Goal: Task Accomplishment & Management: Manage account settings

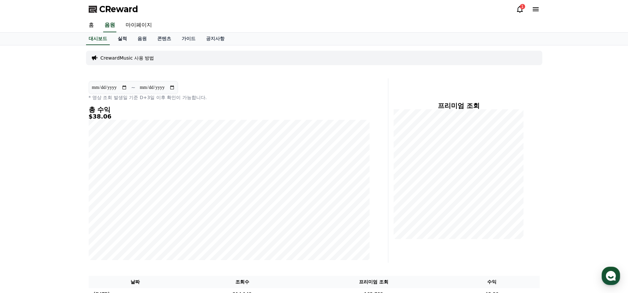
click at [119, 42] on link "실적" at bounding box center [122, 39] width 20 height 13
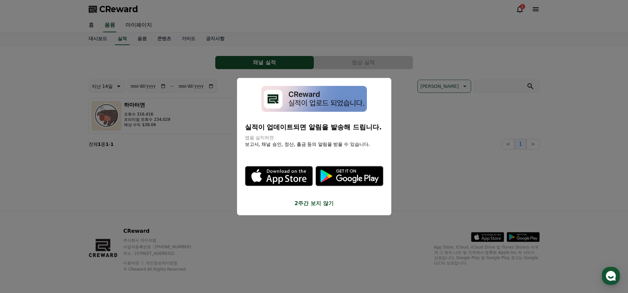
click at [322, 199] on button "2주간 보지 않기" at bounding box center [314, 203] width 138 height 8
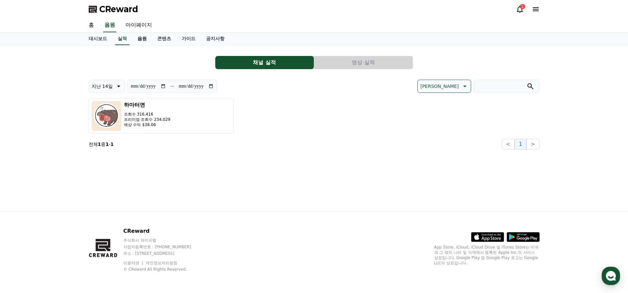
click at [138, 37] on link "음원" at bounding box center [142, 39] width 20 height 13
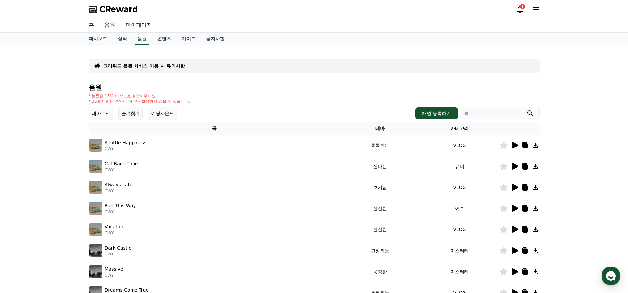
click at [165, 39] on link "콘텐츠" at bounding box center [164, 39] width 24 height 13
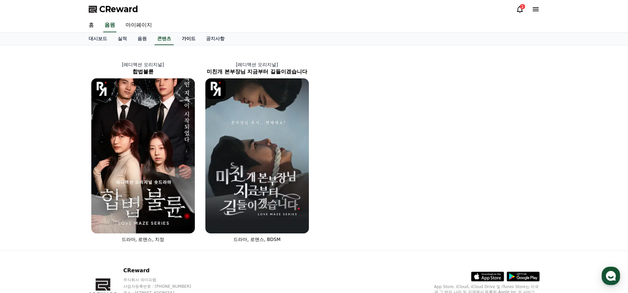
click at [184, 42] on link "가이드" at bounding box center [188, 39] width 24 height 13
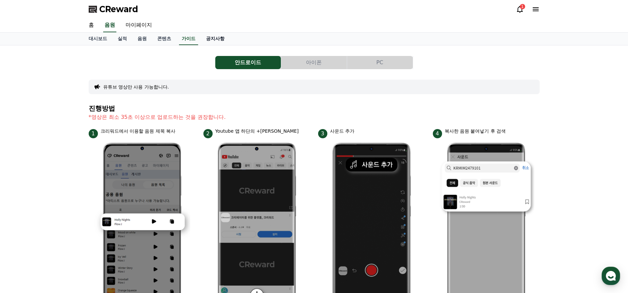
click at [201, 41] on link "공지사항" at bounding box center [215, 39] width 29 height 13
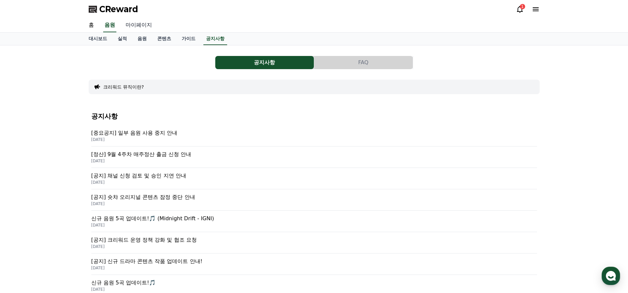
click at [134, 23] on link "마이페이지" at bounding box center [138, 25] width 37 height 14
select select "**********"
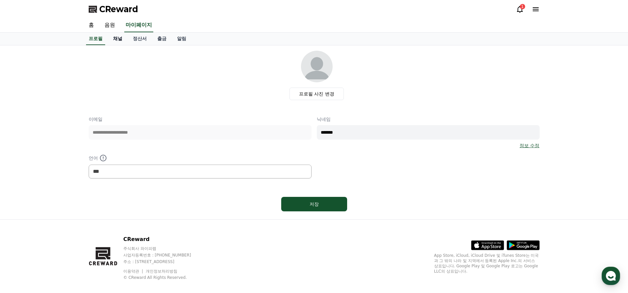
click at [117, 38] on link "채널" at bounding box center [118, 39] width 20 height 13
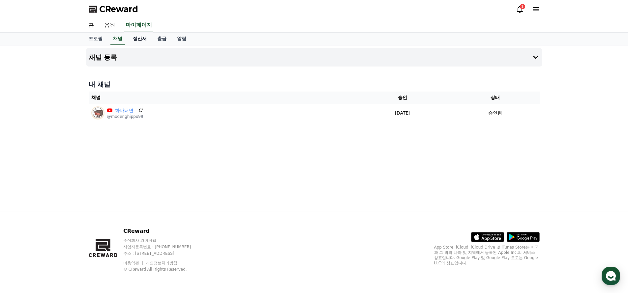
click at [142, 40] on link "정산서" at bounding box center [140, 39] width 24 height 13
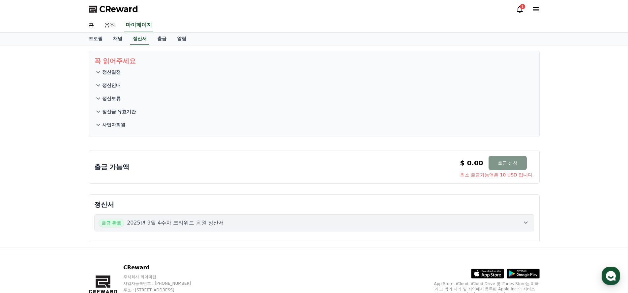
click at [509, 162] on button "출금 신청" at bounding box center [507, 163] width 38 height 15
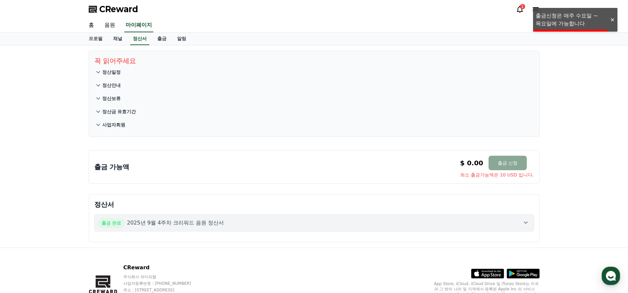
click at [193, 151] on div "출금 가능액 $ 0.00 출금 신청 최소 출금가능액은 10 USD 입니다. $ 0.00 출금 신청 최소 출금가능액은 10 USD 입니다." at bounding box center [314, 167] width 451 height 34
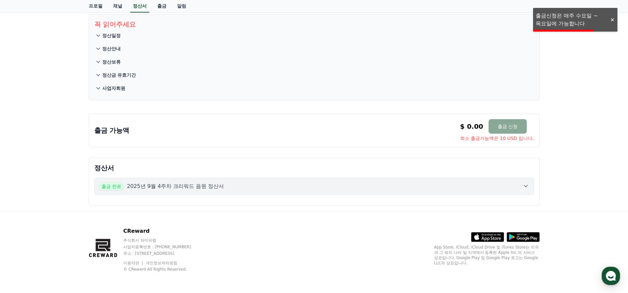
click at [269, 193] on button "출금 완료 2025년 9월 4주차 크리워드 음원 정산서" at bounding box center [314, 186] width 440 height 17
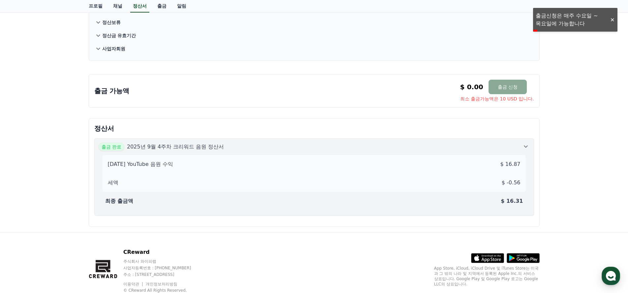
scroll to position [0, 0]
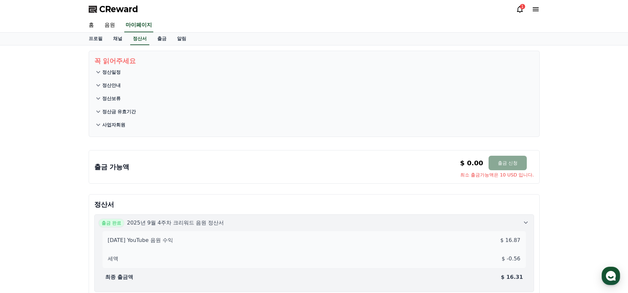
click at [523, 14] on div "1" at bounding box center [528, 9] width 24 height 11
click at [520, 11] on icon at bounding box center [520, 9] width 8 height 8
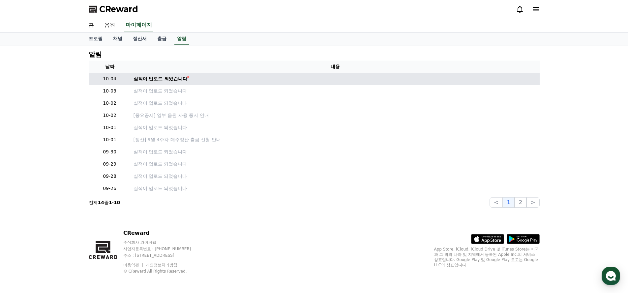
click at [163, 79] on div "실적이 업로드 되었습니다" at bounding box center [160, 78] width 54 height 7
